Goal: Task Accomplishment & Management: Use online tool/utility

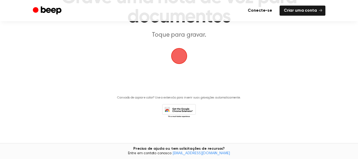
scroll to position [28, 0]
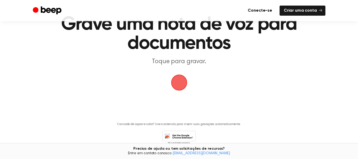
click at [183, 87] on span "button" at bounding box center [179, 82] width 15 height 15
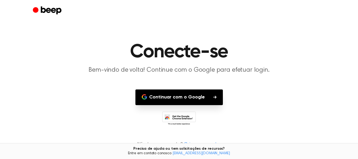
click at [195, 98] on font "Continuar com o Google" at bounding box center [177, 97] width 56 height 5
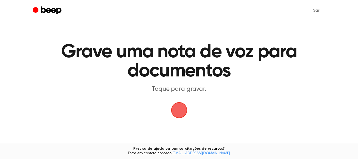
click at [176, 111] on span "button" at bounding box center [179, 109] width 15 height 15
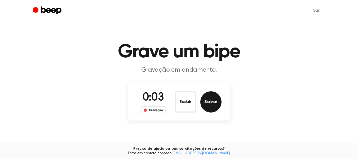
click at [205, 100] on font "Salvar" at bounding box center [210, 102] width 13 height 4
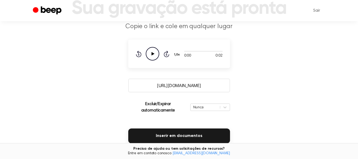
scroll to position [53, 0]
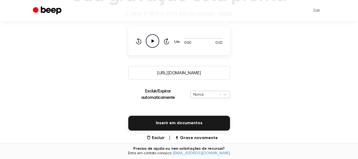
click at [204, 96] on div "Nunca" at bounding box center [210, 94] width 40 height 7
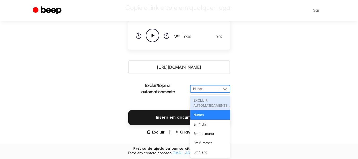
scroll to position [63, 0]
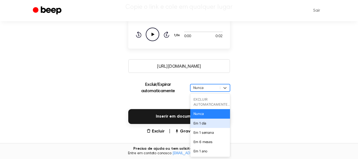
click at [207, 124] on div "Em 1 dia" at bounding box center [210, 122] width 40 height 9
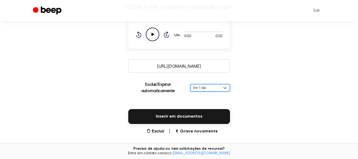
click at [50, 16] on div "Sair" at bounding box center [179, 10] width 292 height 21
click at [50, 11] on icon "Bip" at bounding box center [51, 10] width 21 height 8
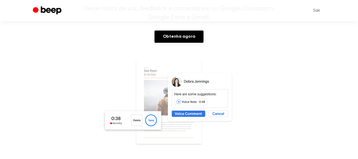
scroll to position [79, 0]
